Goal: Information Seeking & Learning: Learn about a topic

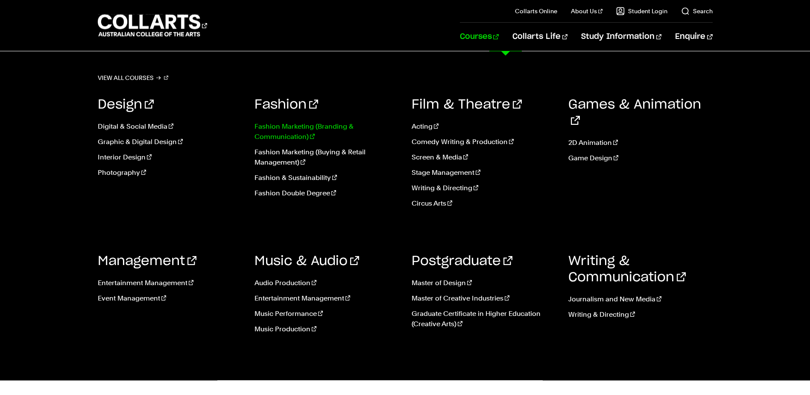
click at [288, 127] on link "Fashion Marketing (Branding & Communication)" at bounding box center [326, 131] width 144 height 20
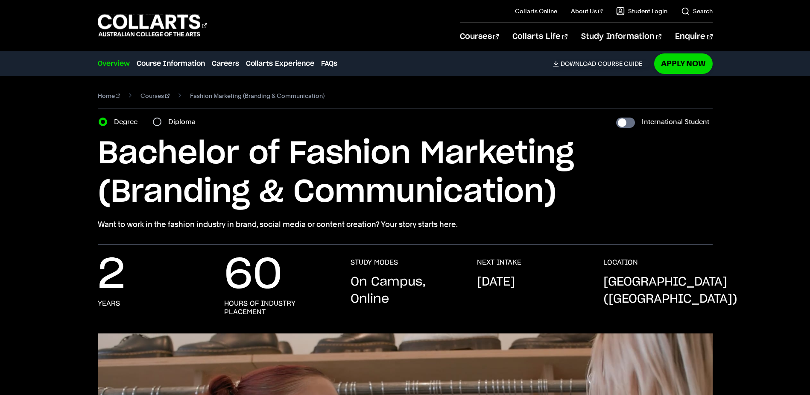
scroll to position [256, 0]
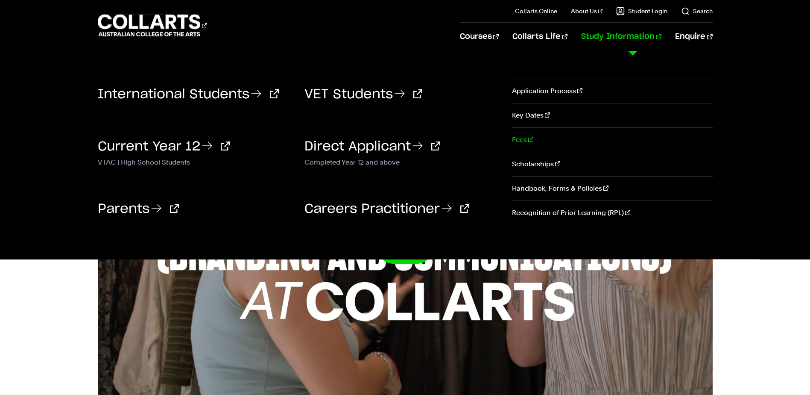
click at [521, 140] on link "Fees" at bounding box center [612, 140] width 200 height 24
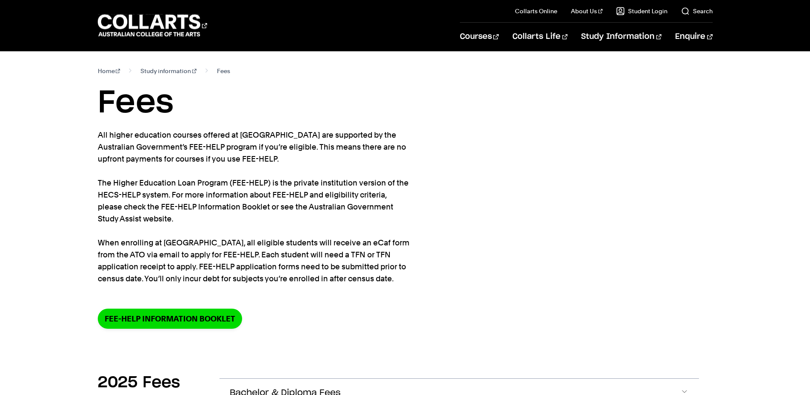
scroll to position [213, 0]
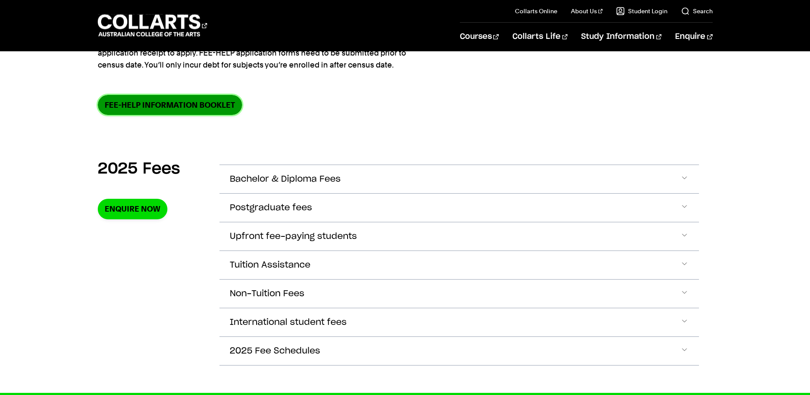
click at [195, 105] on link "FEE-HELP information booklet" at bounding box center [170, 105] width 144 height 20
click at [254, 179] on span "Bachelor & Diploma Fees" at bounding box center [285, 179] width 111 height 10
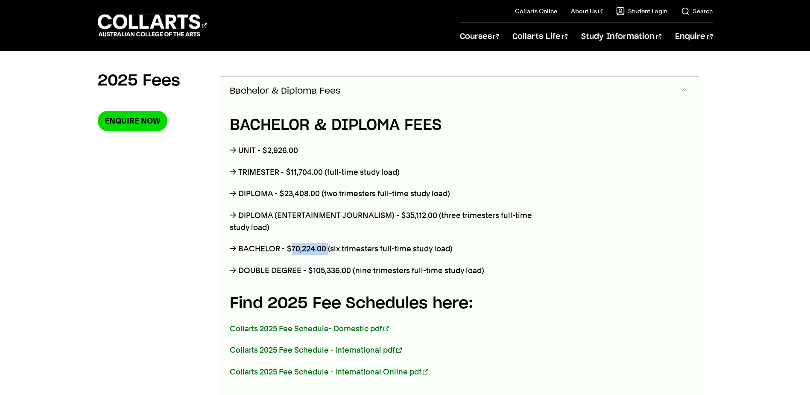
drag, startPoint x: 327, startPoint y: 247, endPoint x: 289, endPoint y: 247, distance: 37.1
click at [289, 247] on p "→ BACHELOR - $70,224.00 (six trimesters full-time study load)" at bounding box center [388, 249] width 317 height 12
